Goal: Task Accomplishment & Management: Manage account settings

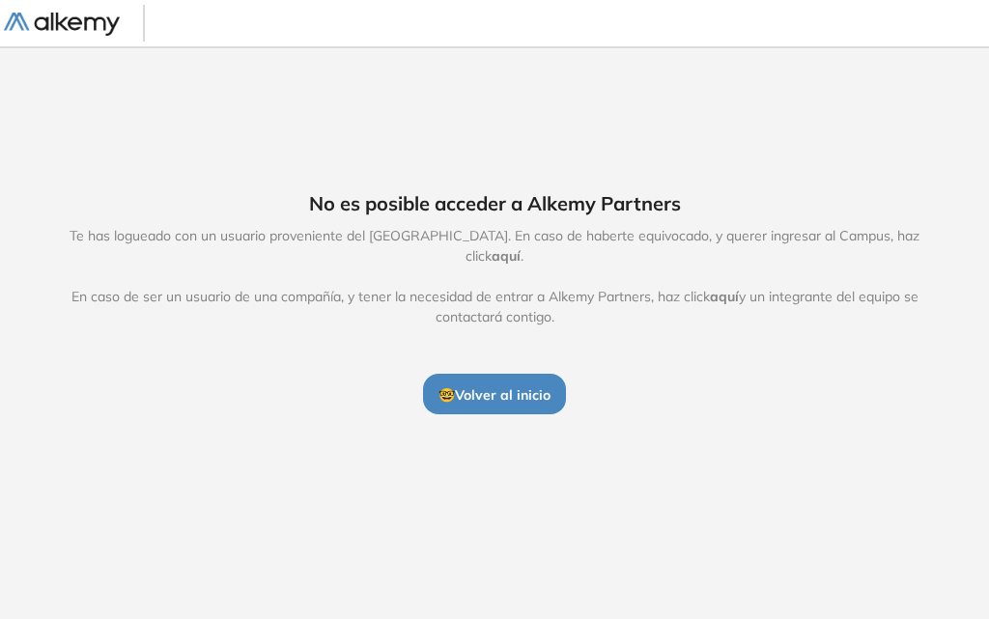
click at [724, 288] on span "aquí" at bounding box center [724, 296] width 29 height 17
click at [730, 288] on span "aquí" at bounding box center [724, 296] width 29 height 17
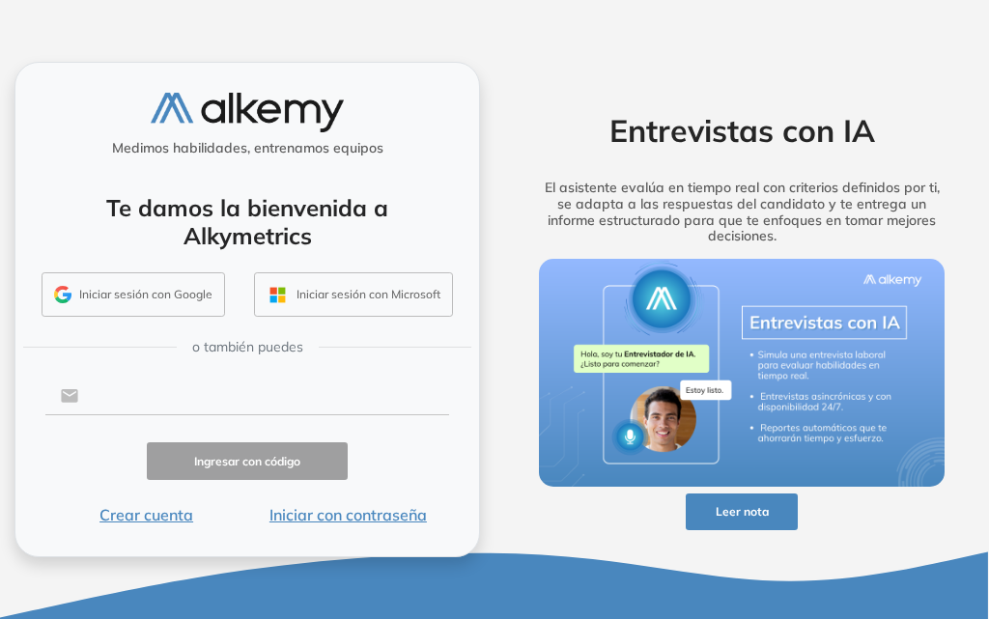
click at [322, 392] on input "text" at bounding box center [263, 396] width 370 height 37
type input "**********"
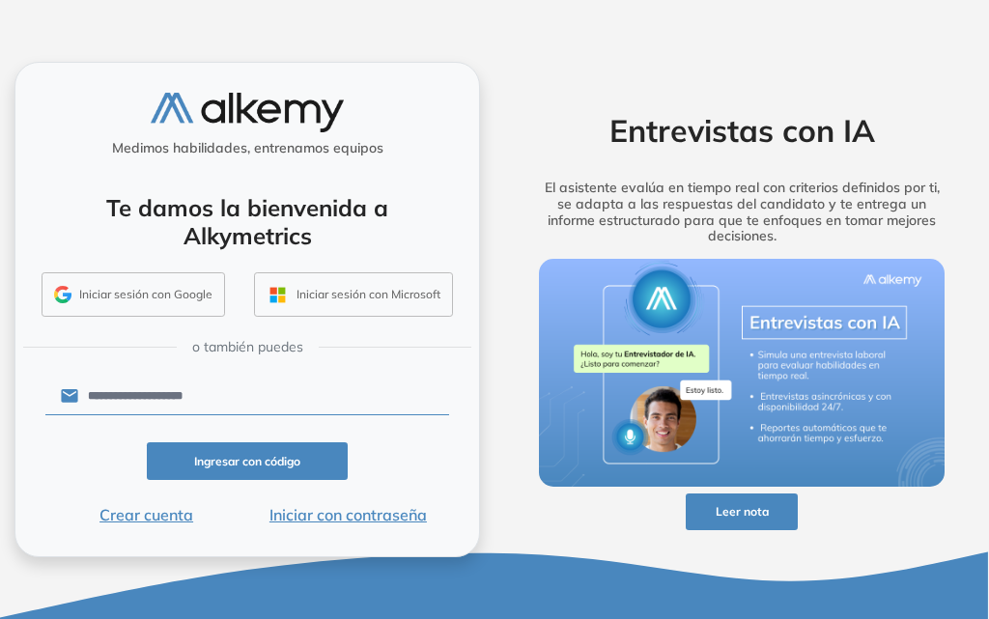
click at [363, 517] on button "Iniciar con contraseña" at bounding box center [348, 514] width 202 height 23
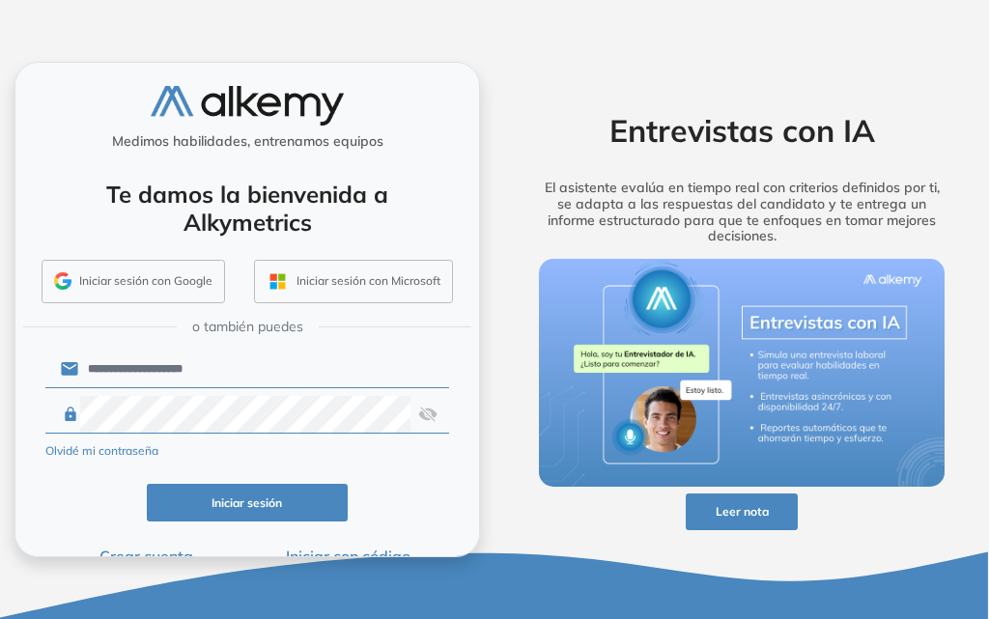
click at [280, 521] on button "Iniciar sesión" at bounding box center [248, 503] width 202 height 38
